Goal: Information Seeking & Learning: Learn about a topic

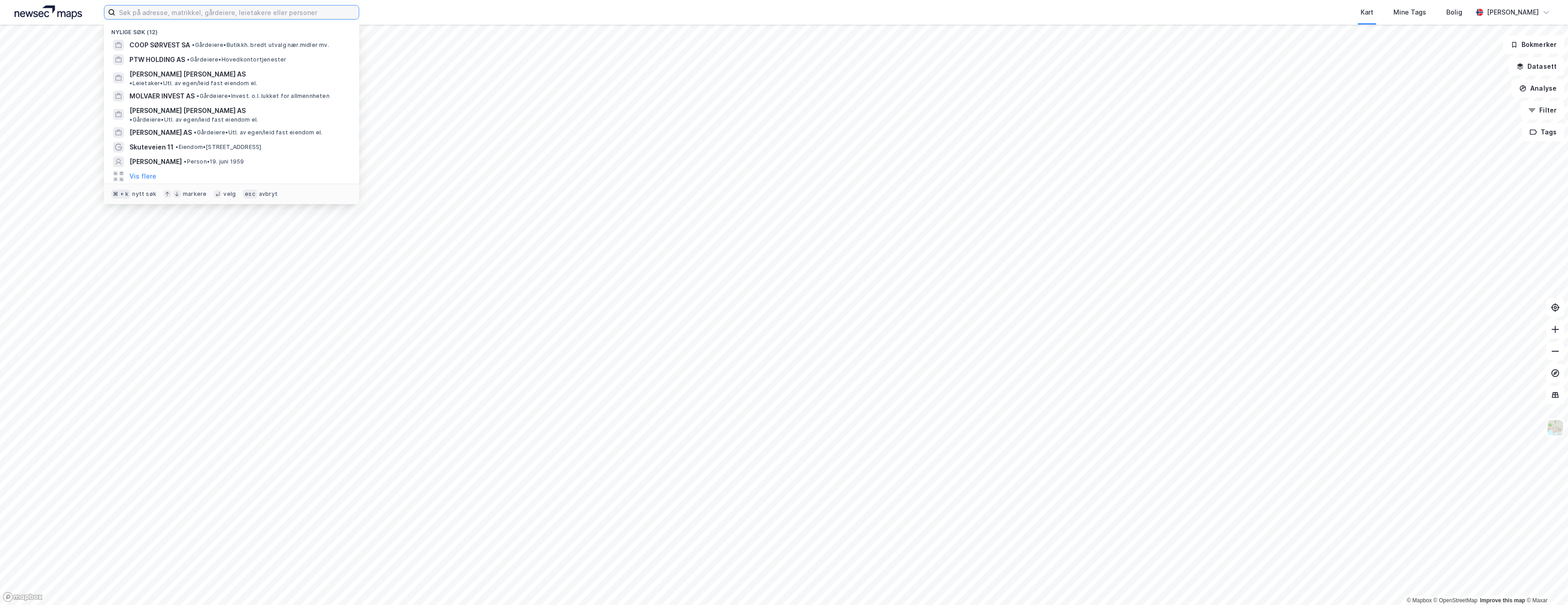
click at [298, 15] on input at bounding box center [237, 12] width 243 height 14
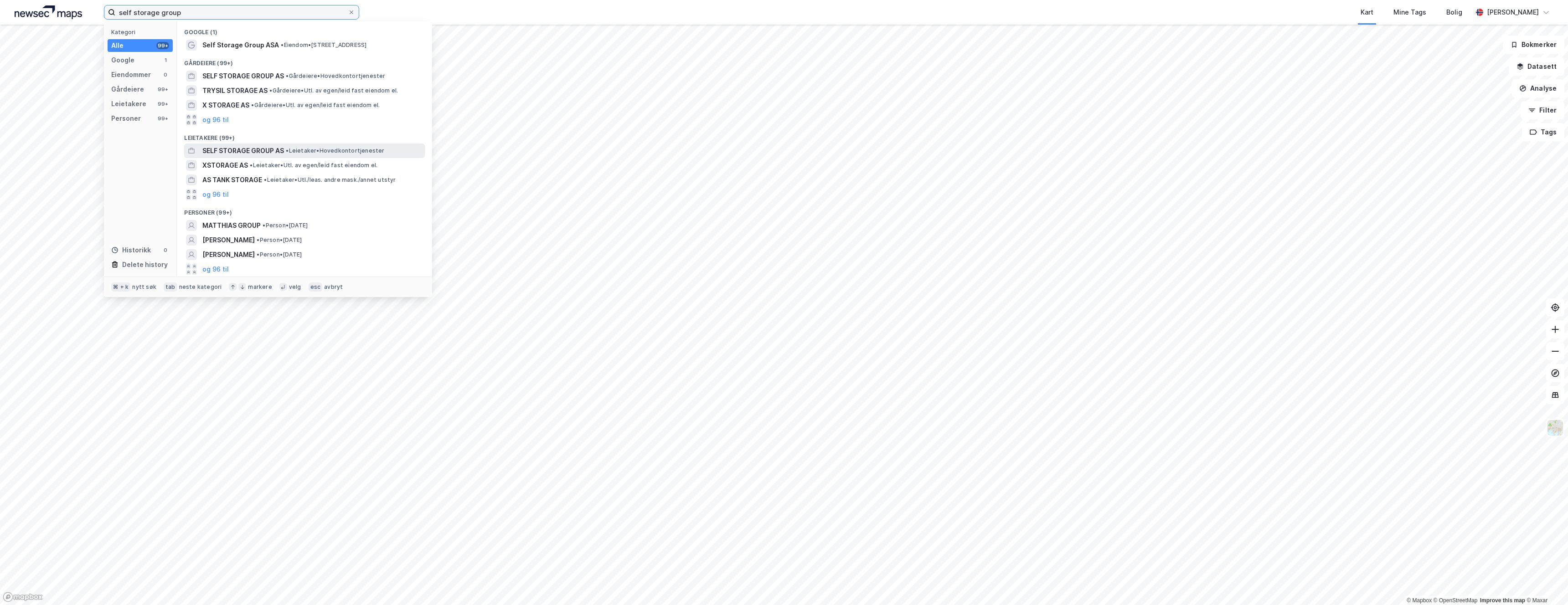
type input "self storage group"
click at [225, 145] on span "SELF STORAGE GROUP AS" at bounding box center [243, 151] width 81 height 11
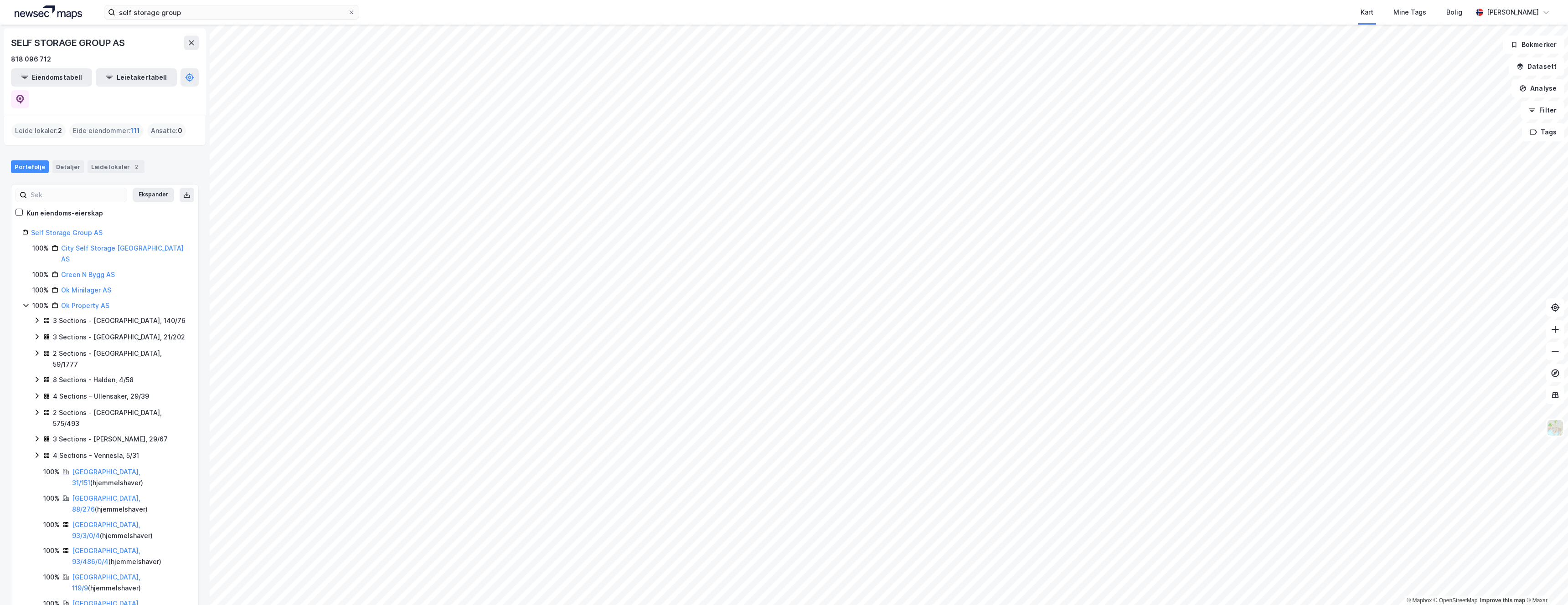
click at [132, 125] on span "111" at bounding box center [135, 131] width 9 height 11
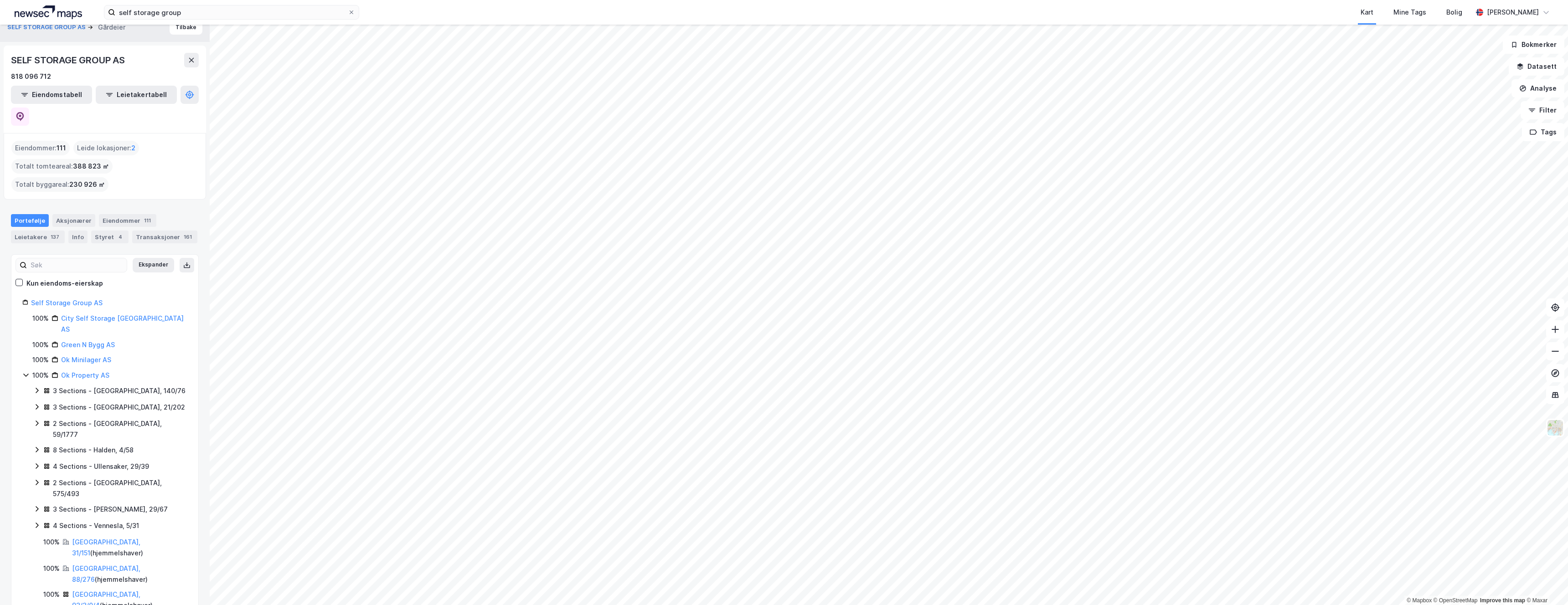
scroll to position [152, 0]
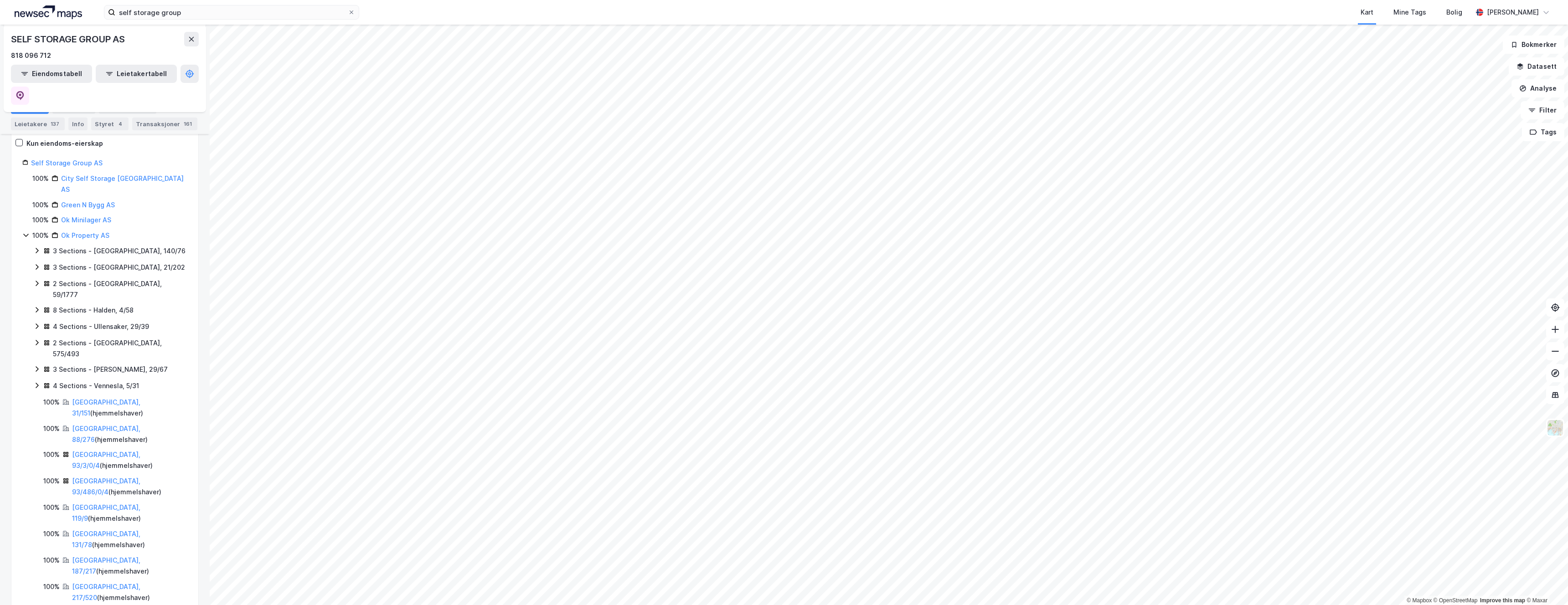
click at [97, 397] on div "[GEOGRAPHIC_DATA], 31/151 ( hjemmelshaver )" at bounding box center [130, 407] width 116 height 21
click at [97, 398] on link "[GEOGRAPHIC_DATA], 31/151" at bounding box center [105, 407] width 68 height 19
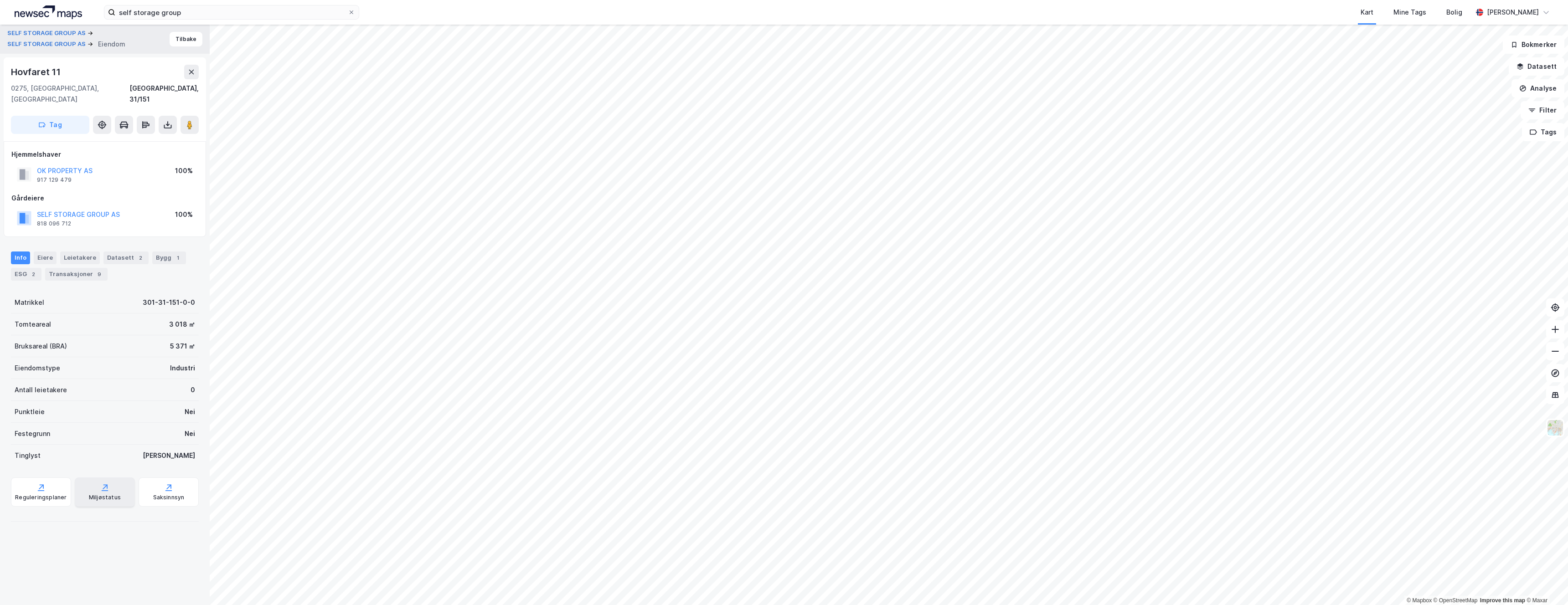
click at [112, 478] on div "Miljøstatus" at bounding box center [104, 491] width 60 height 29
